Goal: Information Seeking & Learning: Learn about a topic

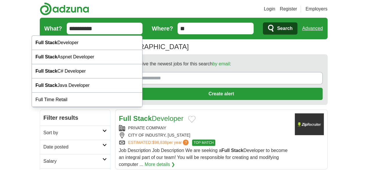
click at [138, 25] on input "**********" at bounding box center [105, 29] width 76 height 12
type input "*"
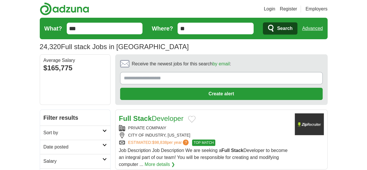
click at [87, 32] on input "***" at bounding box center [105, 29] width 76 height 12
click at [67, 33] on input "***" at bounding box center [105, 29] width 76 height 12
type input "********"
click at [298, 28] on button "Search" at bounding box center [280, 28] width 35 height 12
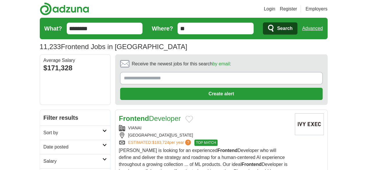
click at [87, 125] on link "Sort by" at bounding box center [75, 132] width 70 height 14
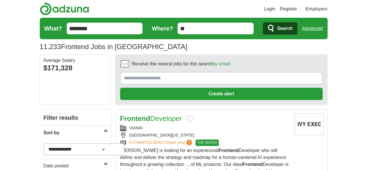
click at [87, 125] on link "Sort by" at bounding box center [75, 132] width 71 height 14
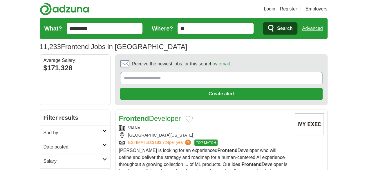
click at [102, 143] on icon at bounding box center [104, 144] width 4 height 3
click at [62, 157] on link "Last 24 hours" at bounding box center [75, 160] width 63 height 7
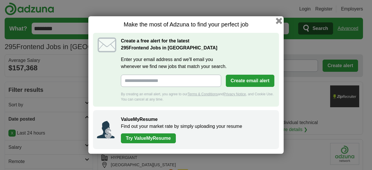
click at [277, 19] on button "button" at bounding box center [278, 21] width 6 height 6
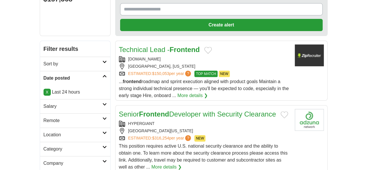
scroll to position [70, 0]
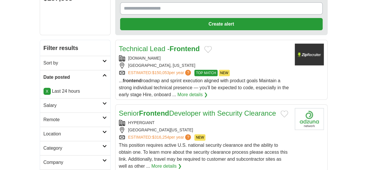
click at [86, 127] on link "Location" at bounding box center [75, 134] width 70 height 14
click at [85, 127] on link "Location" at bounding box center [75, 134] width 70 height 14
click at [87, 141] on link "Category" at bounding box center [75, 148] width 70 height 14
click at [73, 159] on li "IT Jobs (250)" at bounding box center [75, 162] width 63 height 7
click at [50, 165] on li "Engineering Jobs (32)" at bounding box center [75, 168] width 63 height 7
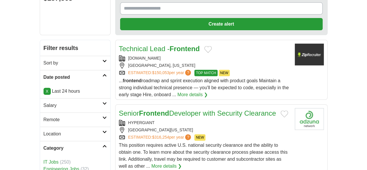
click at [81, 166] on span "(32)" at bounding box center [85, 168] width 8 height 5
click at [84, 145] on h2 "Category" at bounding box center [73, 148] width 59 height 7
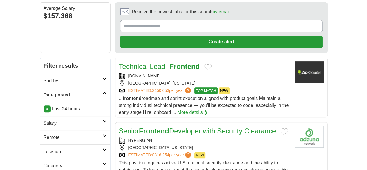
scroll to position [0, 0]
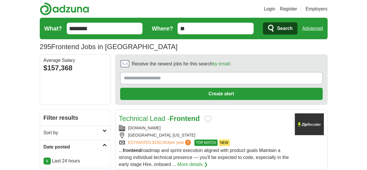
click at [275, 27] on icon "submit" at bounding box center [271, 28] width 7 height 8
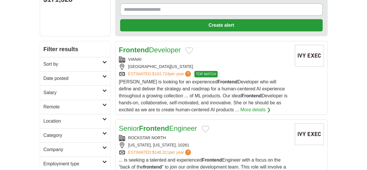
scroll to position [70, 0]
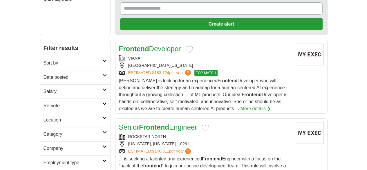
click at [150, 123] on strong "Frontend" at bounding box center [154, 127] width 30 height 8
